Goal: Task Accomplishment & Management: Use online tool/utility

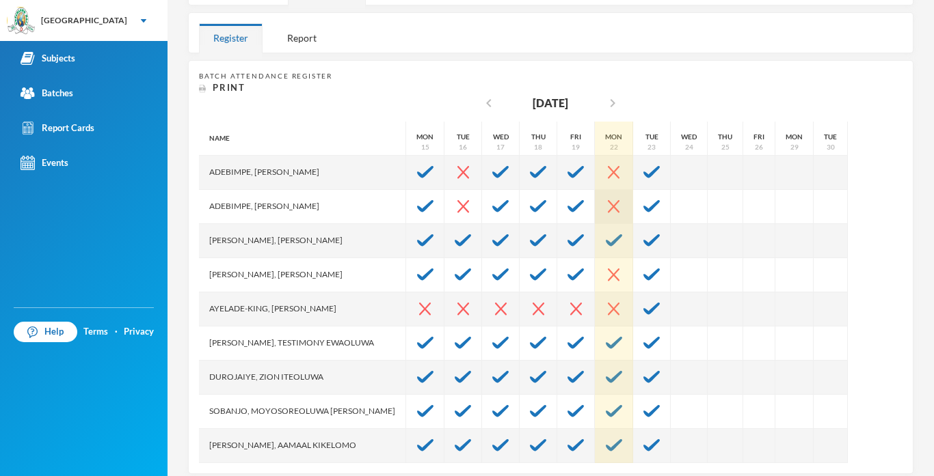
scroll to position [230, 0]
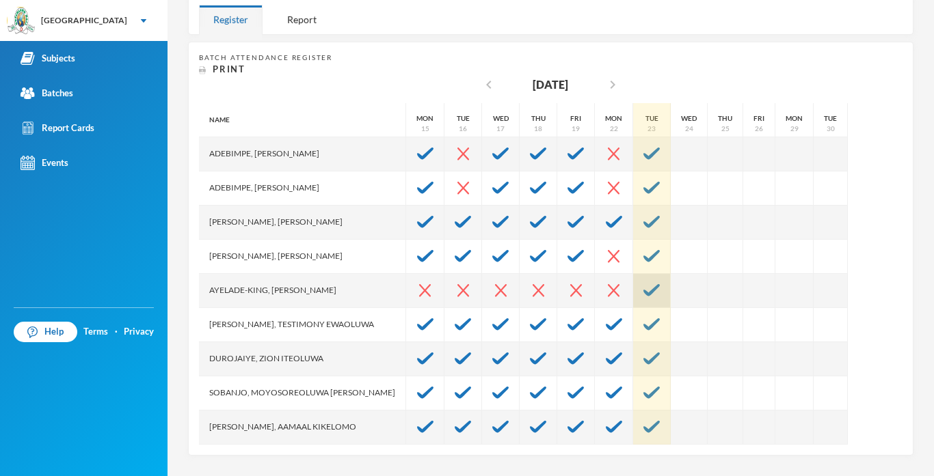
click at [643, 290] on img at bounding box center [651, 290] width 16 height 12
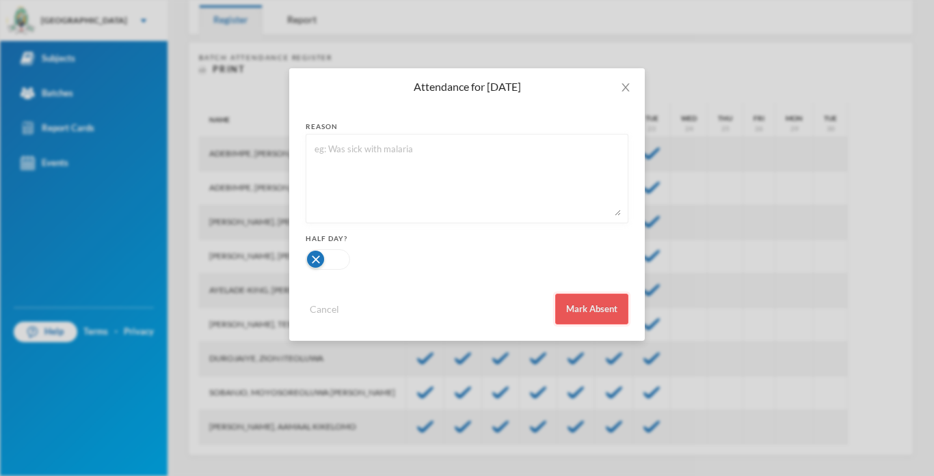
click at [606, 312] on button "Mark Absent" at bounding box center [591, 309] width 73 height 31
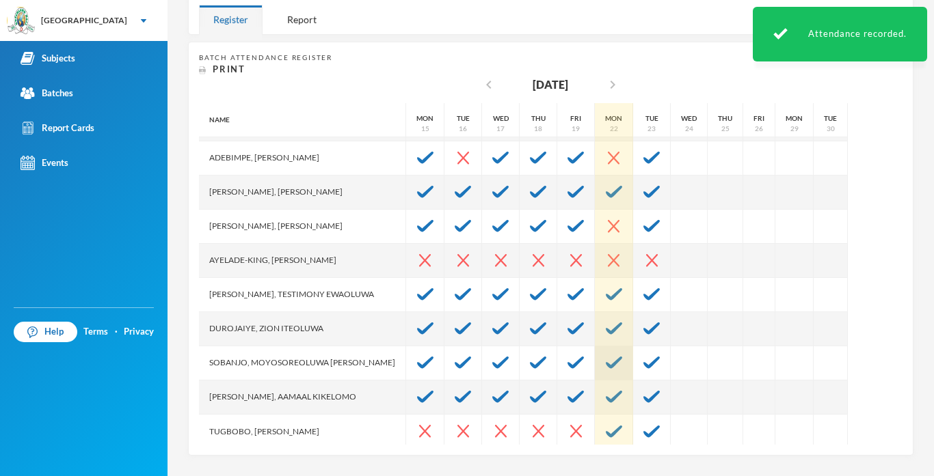
scroll to position [34, 0]
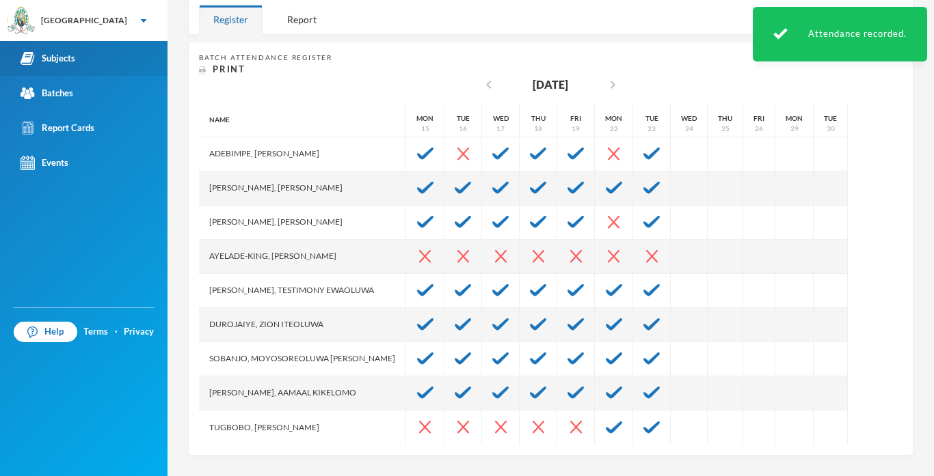
click at [48, 74] on link "Subjects" at bounding box center [83, 58] width 167 height 35
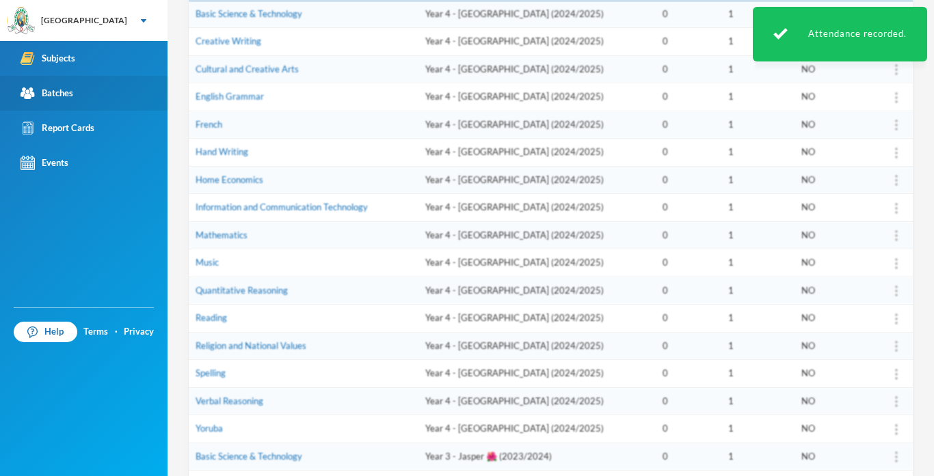
click at [46, 89] on div "Batches" at bounding box center [47, 93] width 53 height 14
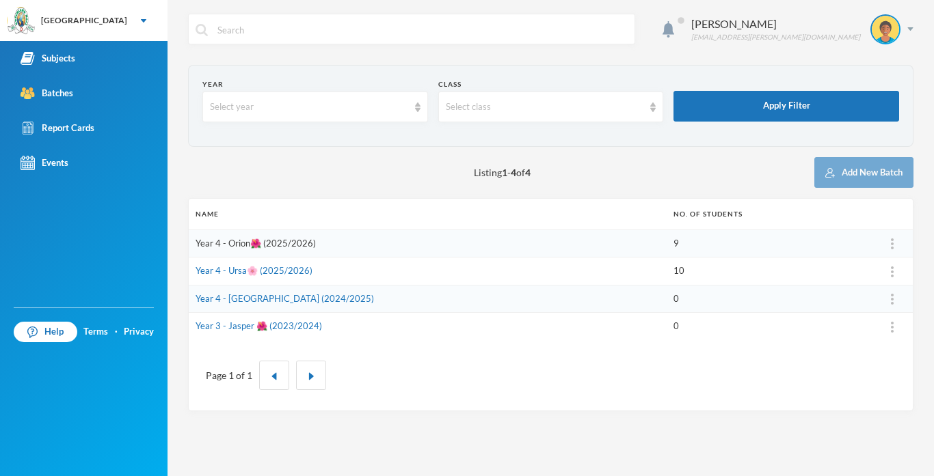
click at [244, 241] on link "Year 4 - Orion🌺 (2025/2026)" at bounding box center [256, 243] width 120 height 11
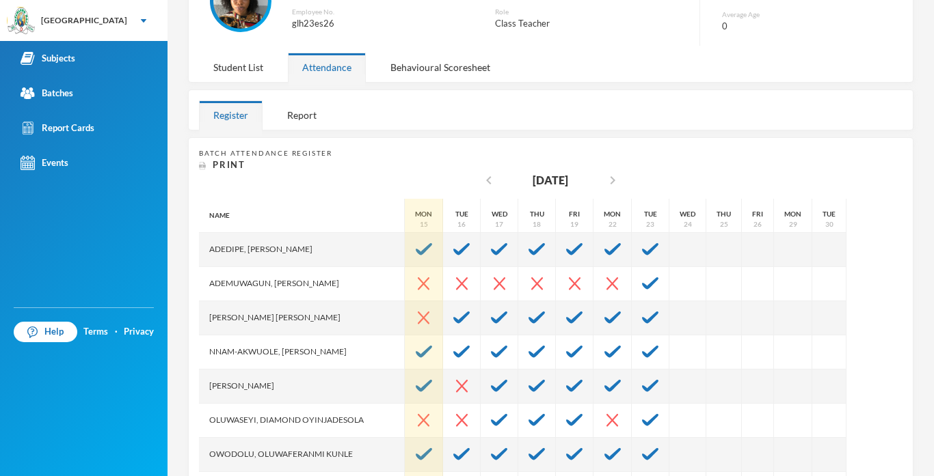
scroll to position [230, 0]
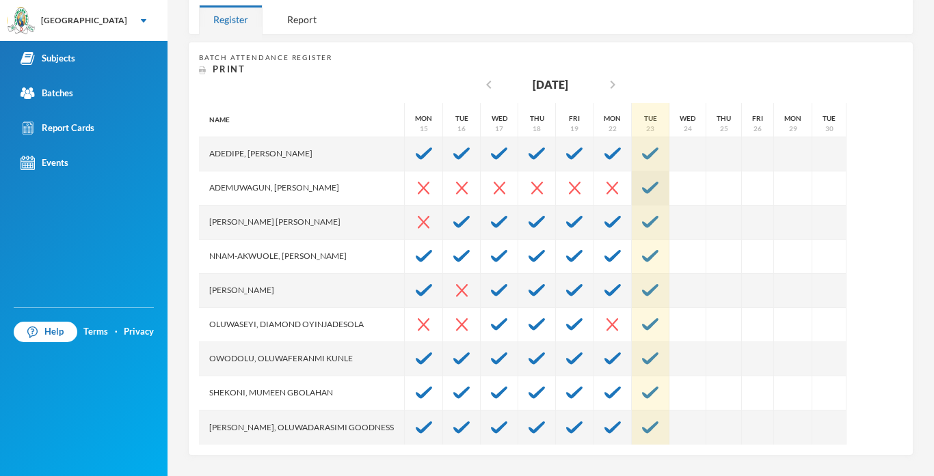
click at [648, 192] on img at bounding box center [650, 188] width 16 height 12
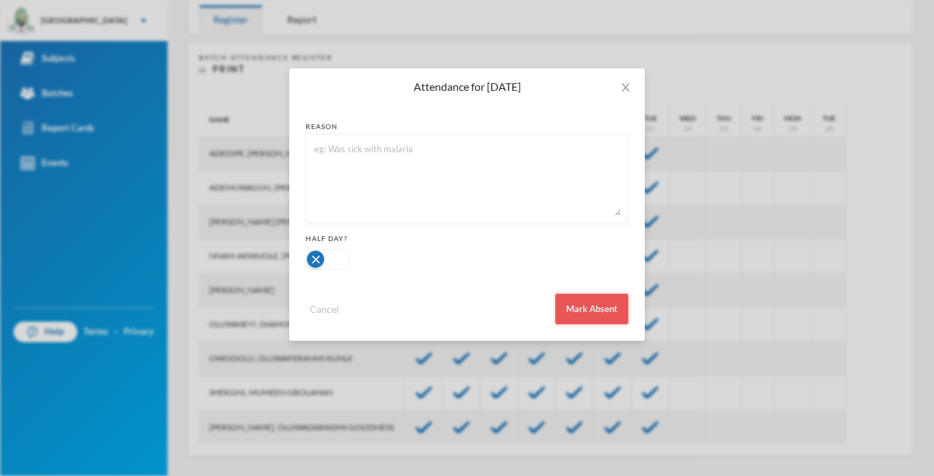
click at [613, 310] on button "Mark Absent" at bounding box center [591, 309] width 73 height 31
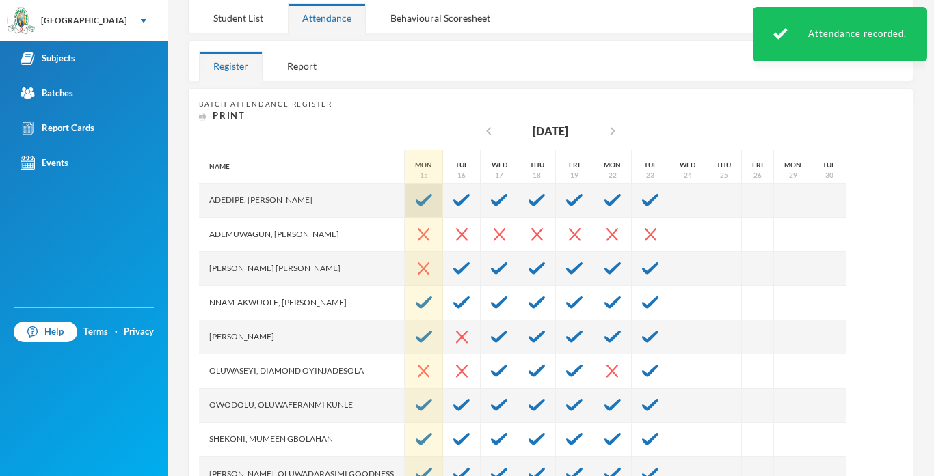
scroll to position [176, 0]
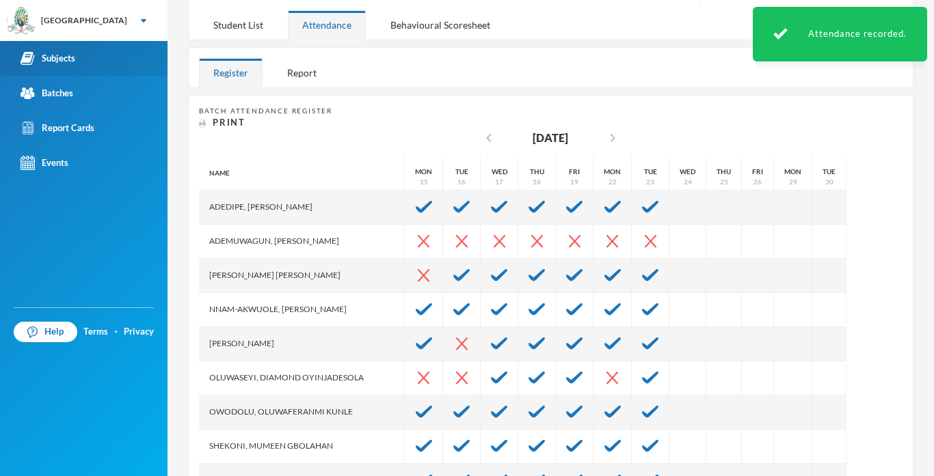
click at [65, 53] on div "Subjects" at bounding box center [48, 58] width 55 height 14
